Goal: Task Accomplishment & Management: Use online tool/utility

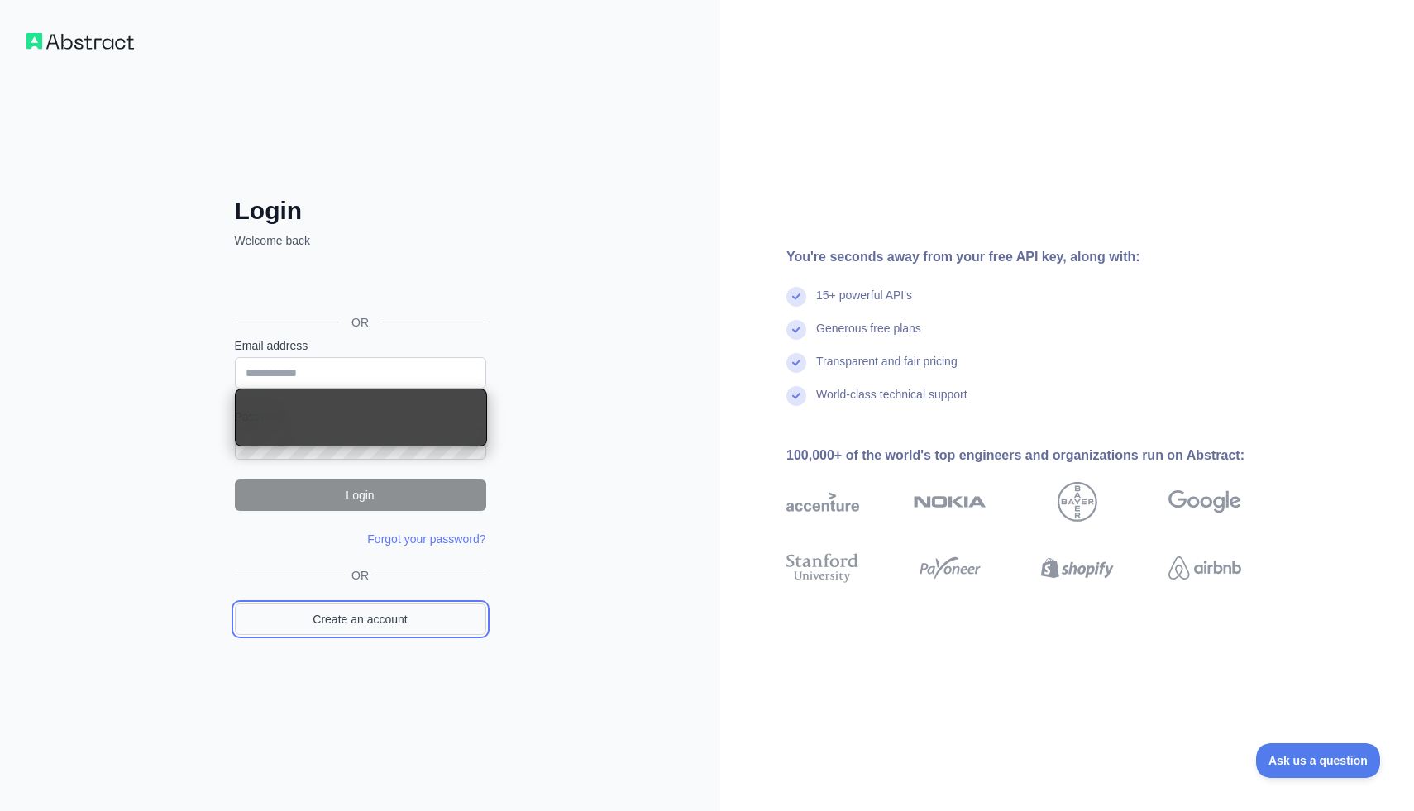
click at [379, 615] on link "Create an account" at bounding box center [360, 618] width 251 height 31
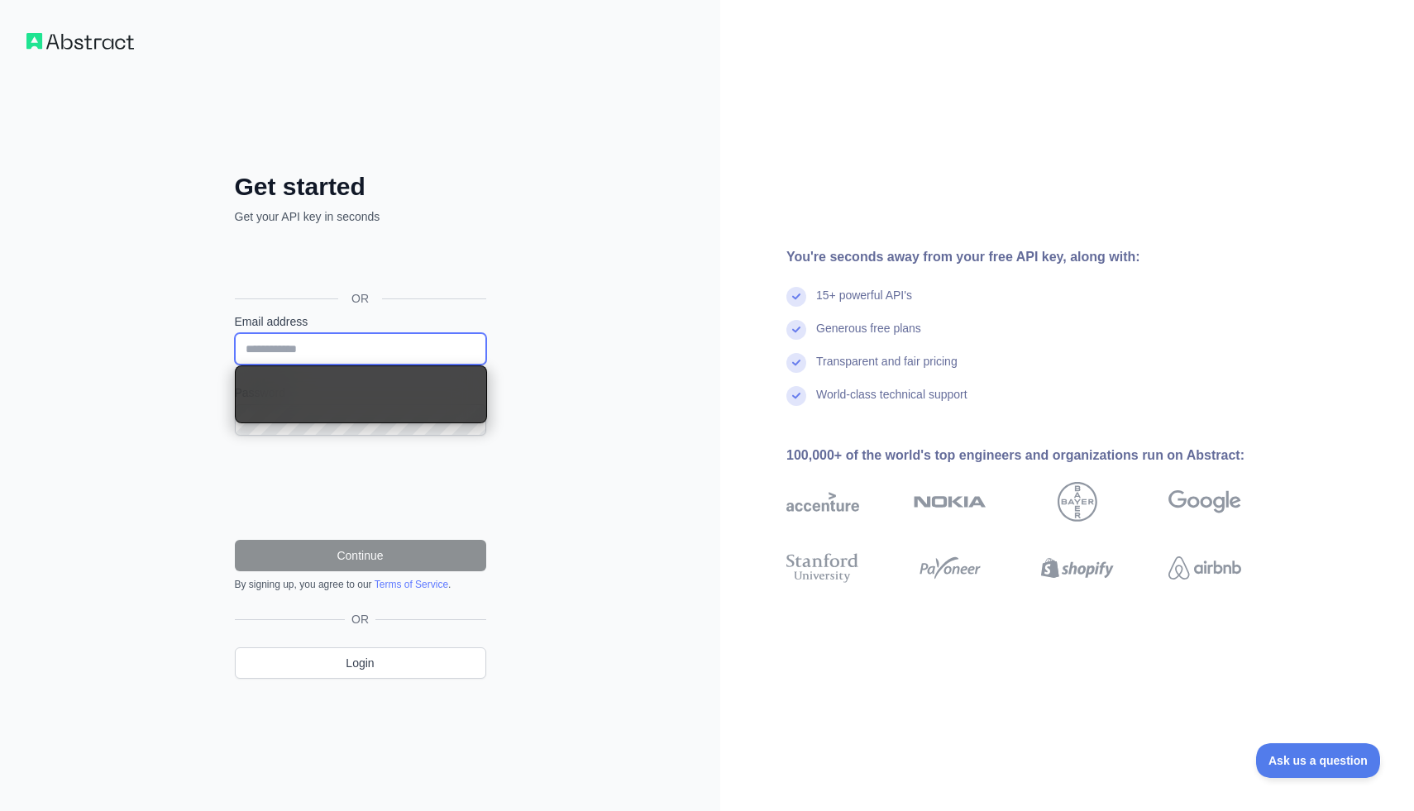
click at [351, 357] on input "Email address" at bounding box center [360, 348] width 251 height 31
click at [322, 355] on input "Email address" at bounding box center [360, 348] width 251 height 31
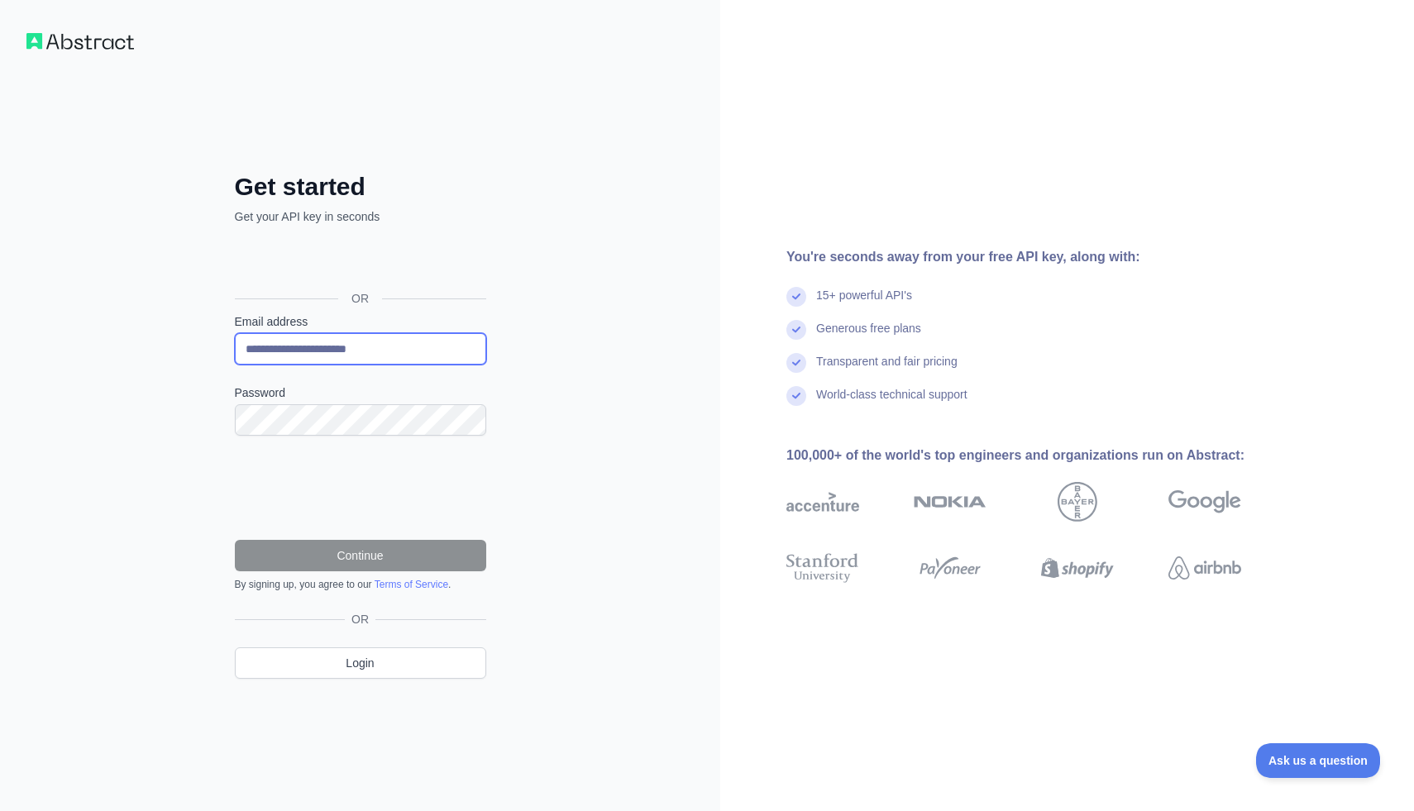
type input "**********"
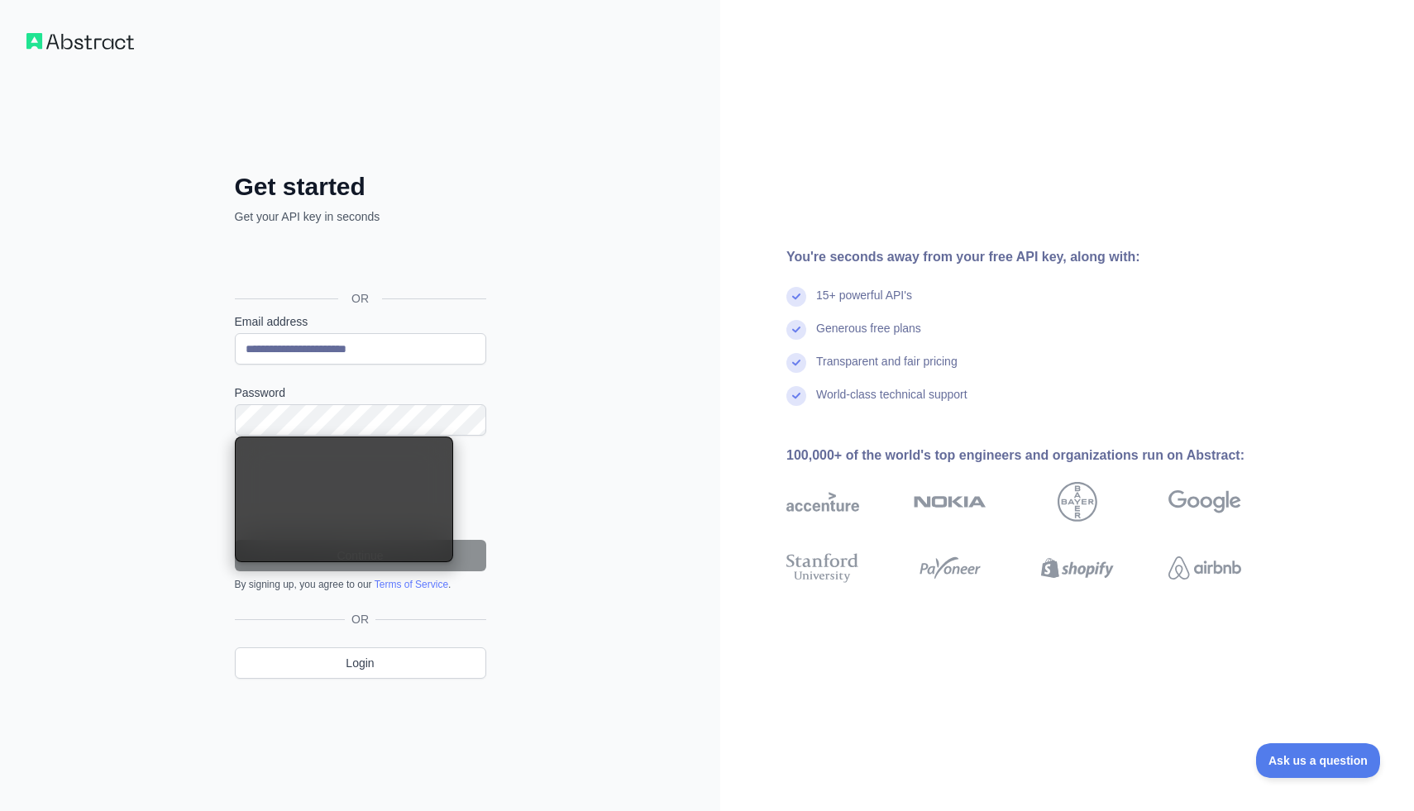
click at [488, 430] on div "**********" at bounding box center [360, 438] width 317 height 533
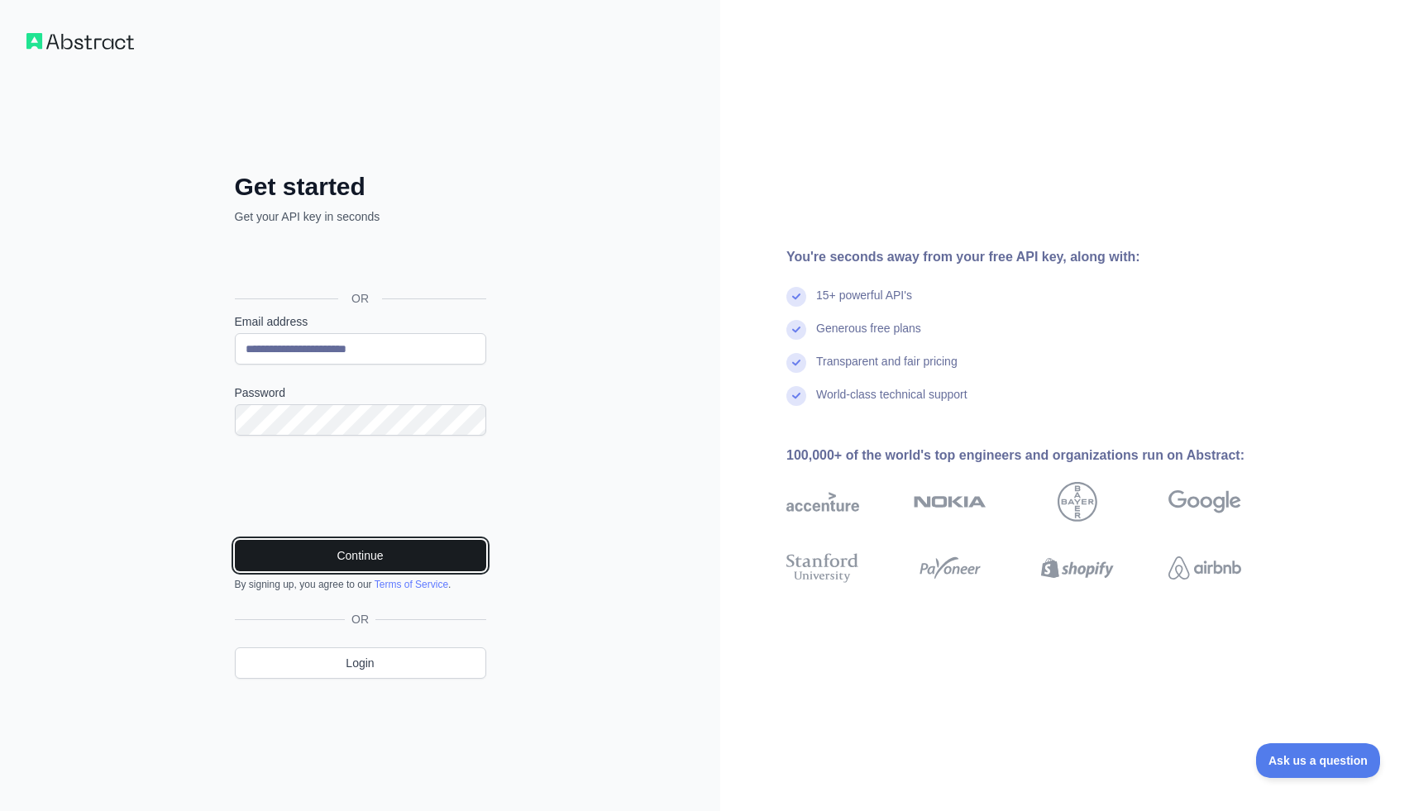
click at [366, 556] on button "Continue" at bounding box center [360, 555] width 251 height 31
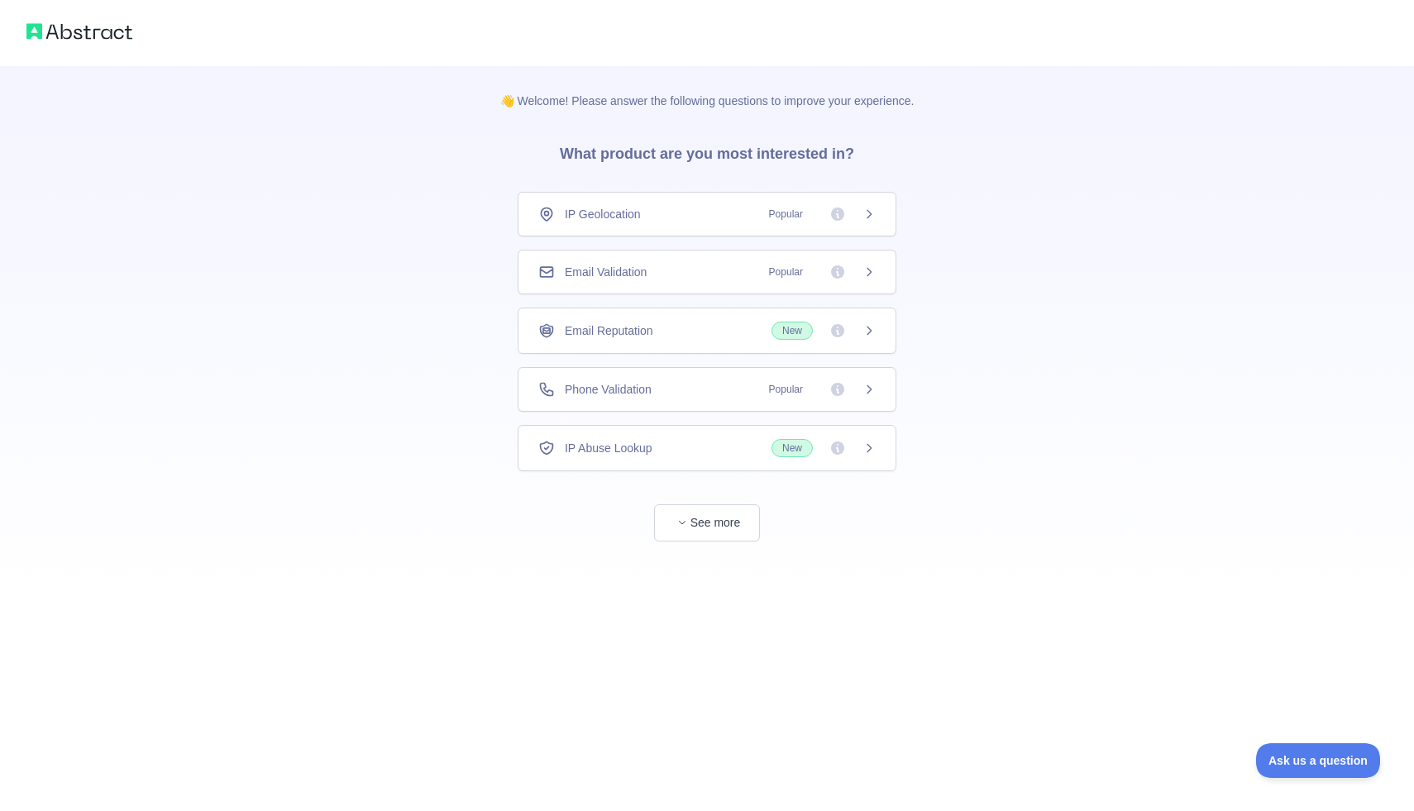
click at [872, 279] on span "Popular" at bounding box center [817, 272] width 117 height 17
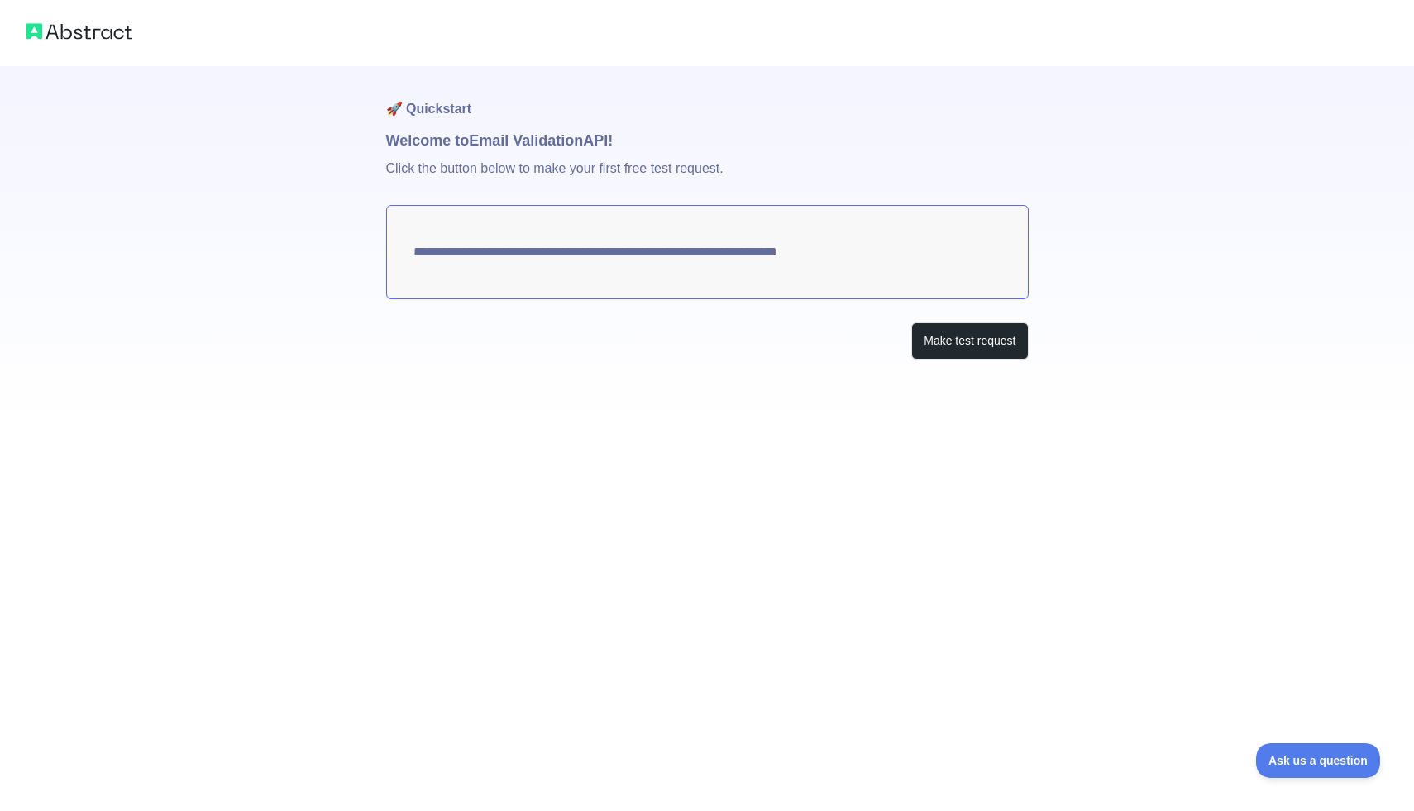
click at [109, 44] on div at bounding box center [707, 33] width 1414 height 66
click at [946, 339] on button "Make test request" at bounding box center [969, 340] width 117 height 37
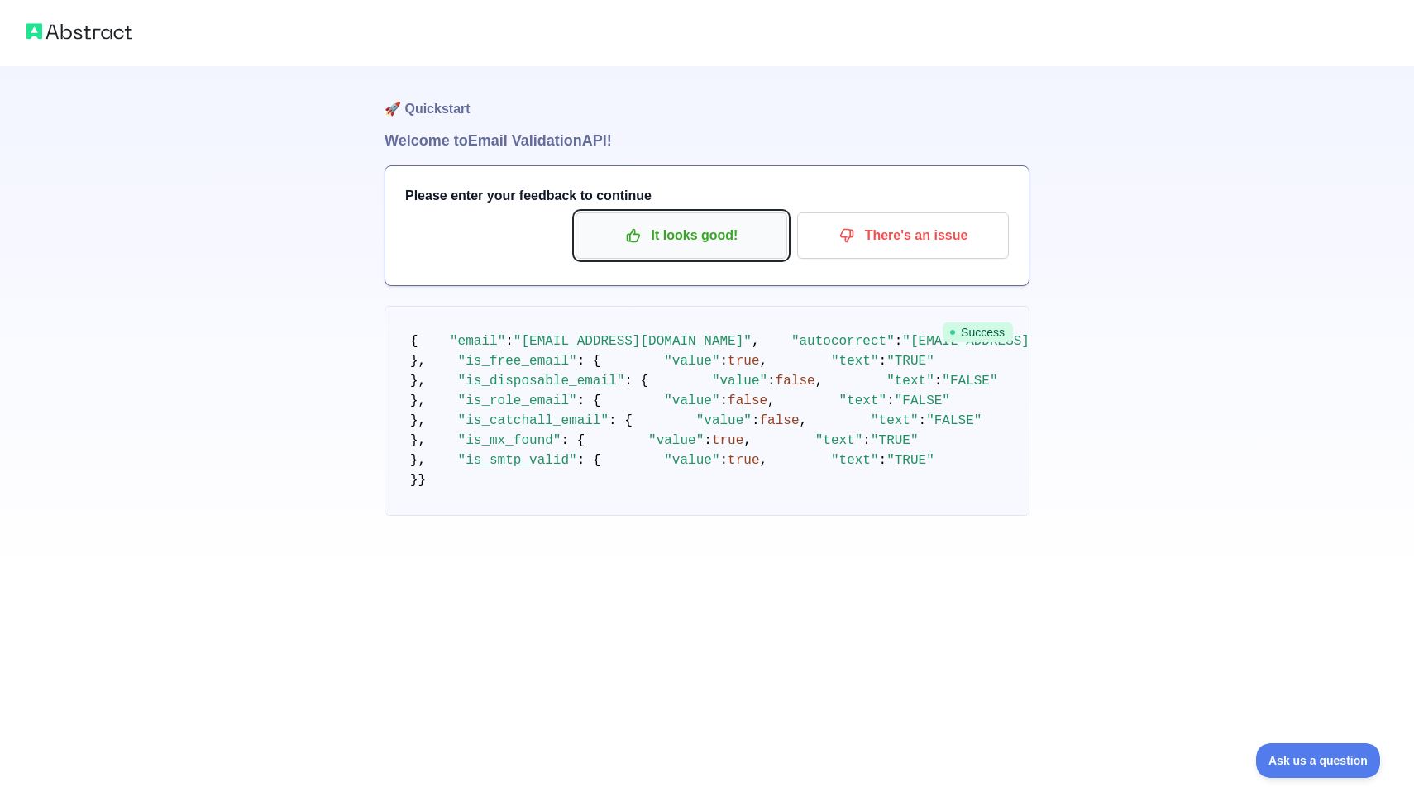
click at [675, 241] on p "It looks good!" at bounding box center [681, 236] width 187 height 28
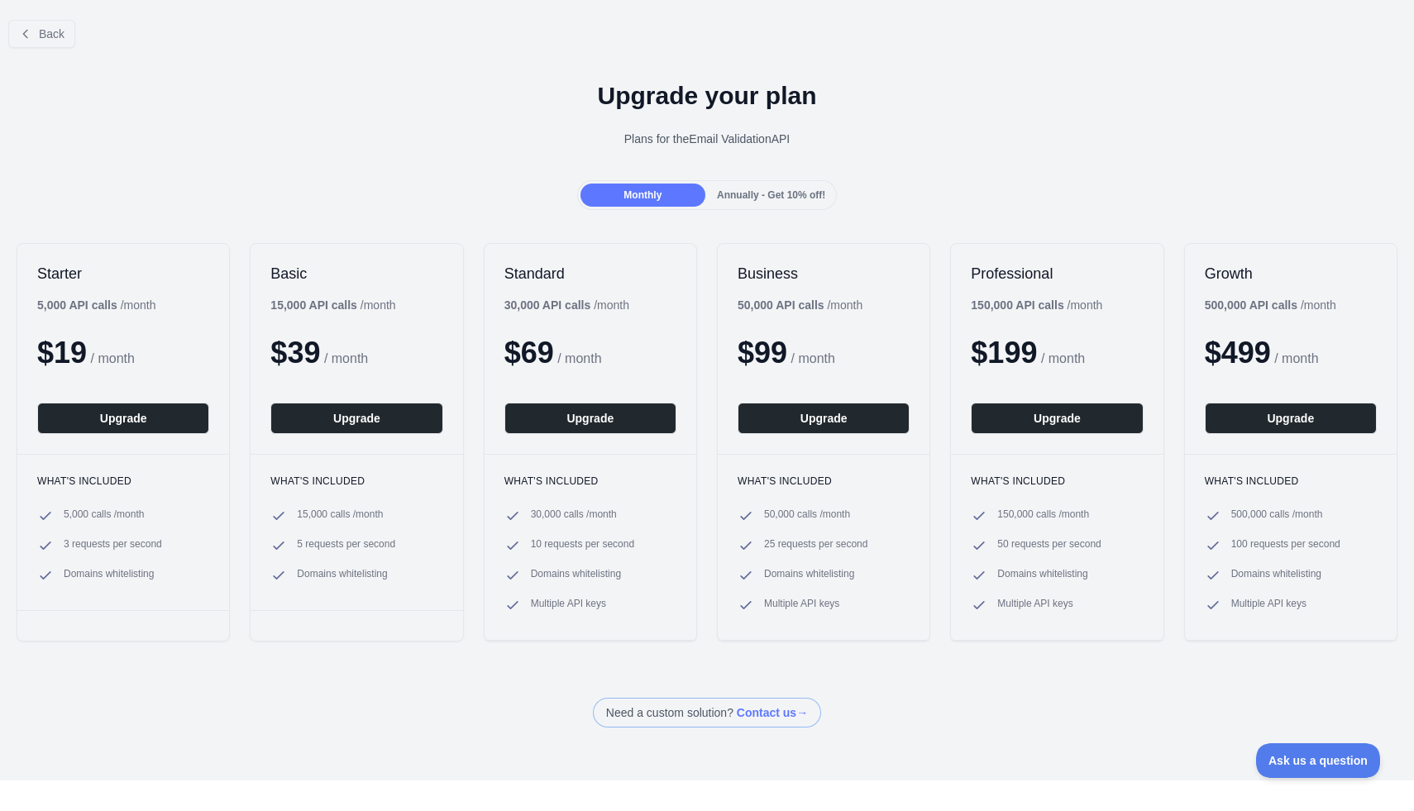
click at [42, 18] on div "Back" at bounding box center [707, 34] width 1414 height 55
click at [43, 31] on span "Back" at bounding box center [52, 33] width 26 height 13
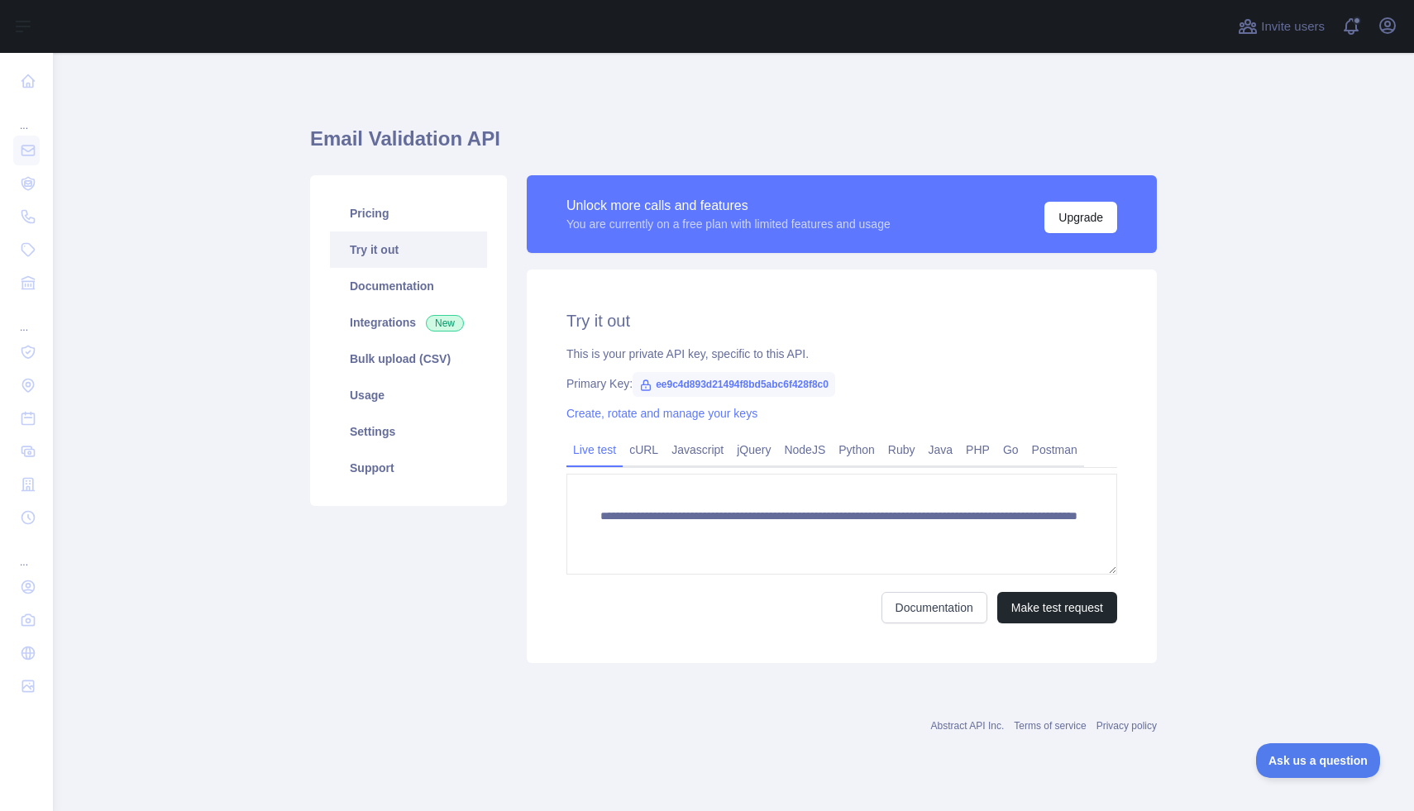
click at [716, 389] on span "ee9c4d893d21494f8bd5abc6f428f8c0" at bounding box center [733, 384] width 203 height 25
click at [764, 379] on span "ee9c4d893d21494f8bd5abc6f428f8c0" at bounding box center [733, 384] width 203 height 25
click at [770, 384] on span "ee9c4d893d21494f8bd5abc6f428f8c0" at bounding box center [733, 384] width 203 height 25
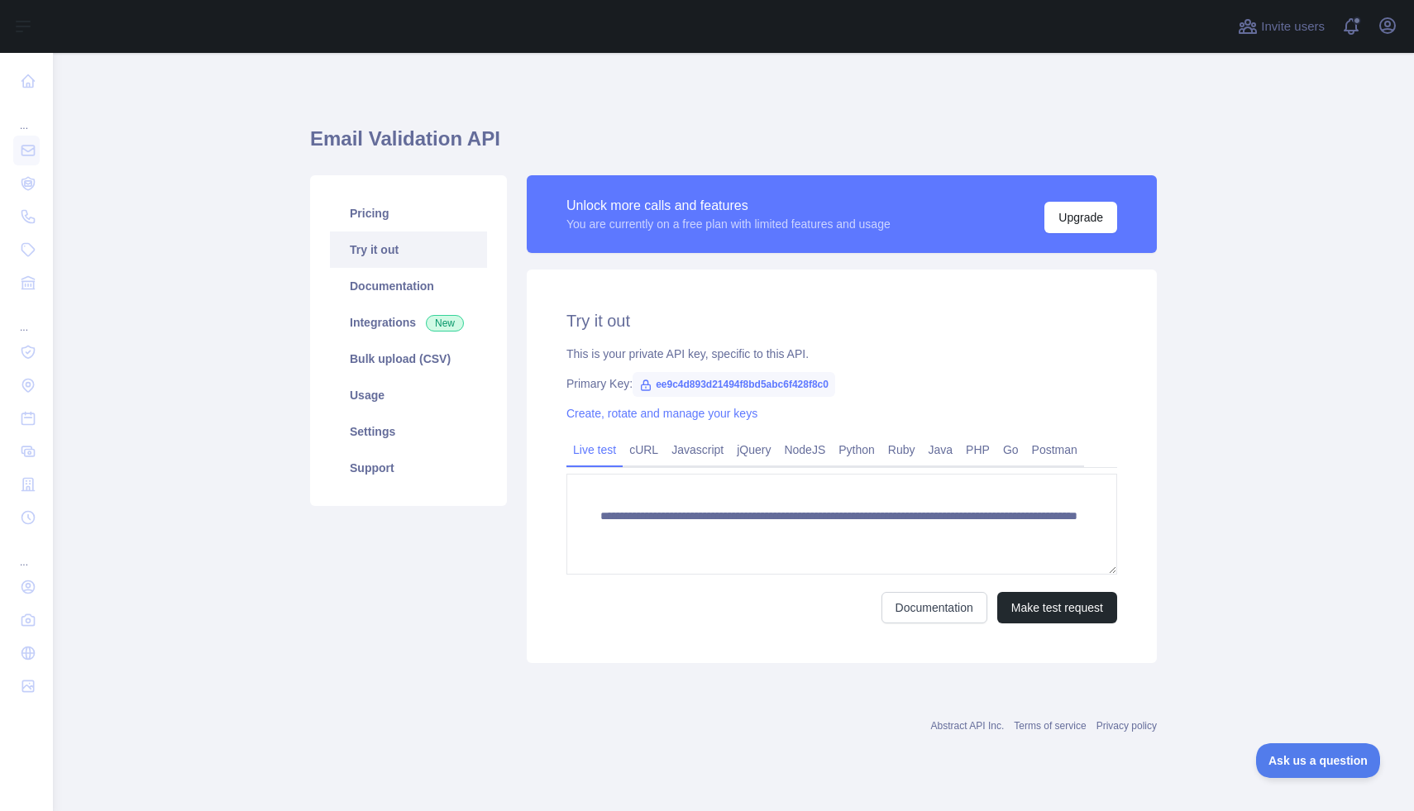
click at [783, 379] on span "ee9c4d893d21494f8bd5abc6f428f8c0" at bounding box center [733, 384] width 203 height 25
